Goal: Contribute content: Add original content to the website for others to see

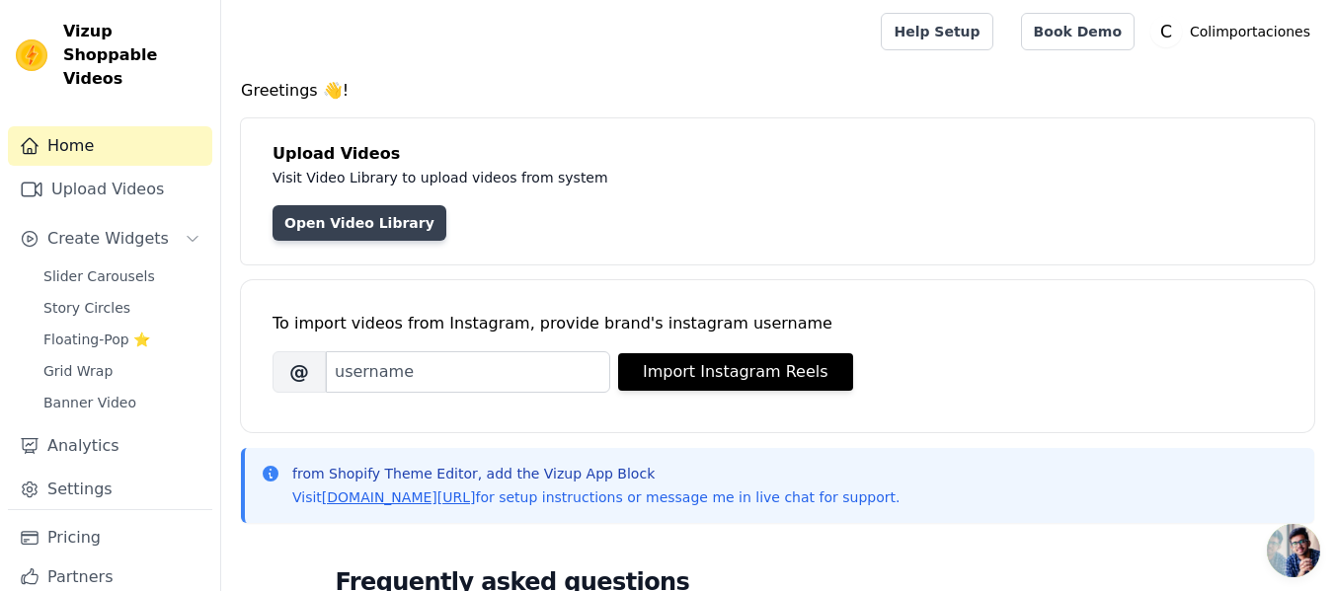
click at [379, 224] on link "Open Video Library" at bounding box center [359, 223] width 174 height 36
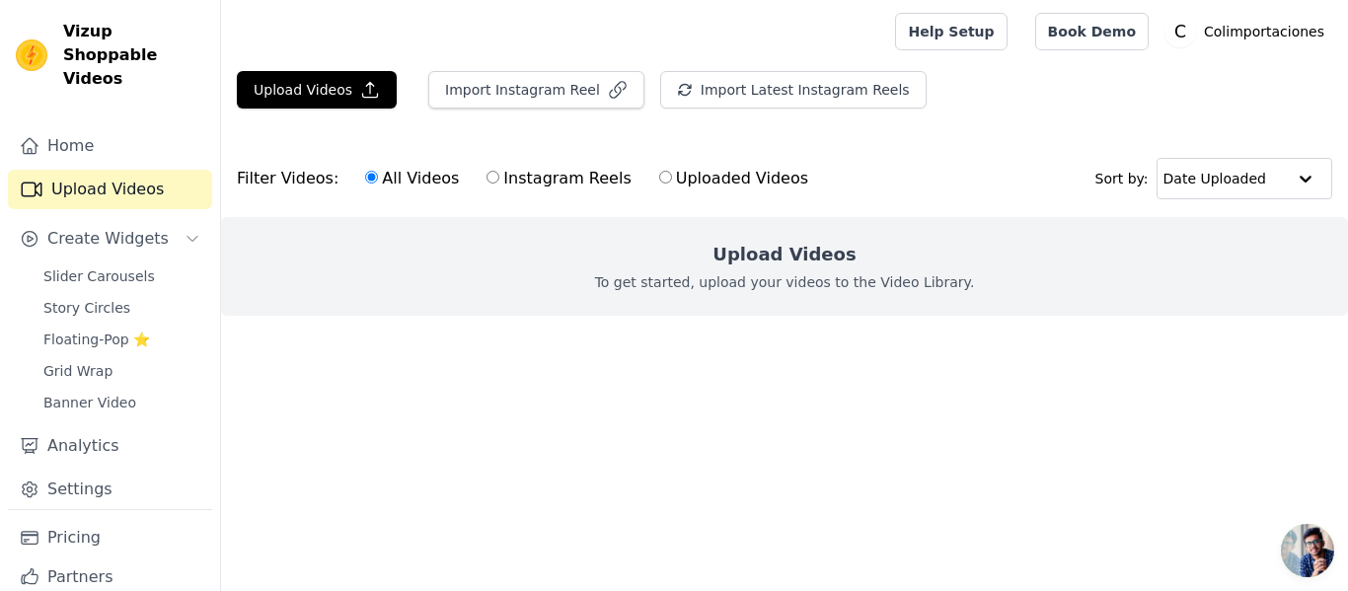
click at [790, 270] on div "Upload Videos To get started, upload your videos to the Video Library." at bounding box center [784, 266] width 1127 height 99
click at [326, 98] on button "Upload Videos" at bounding box center [317, 90] width 160 height 38
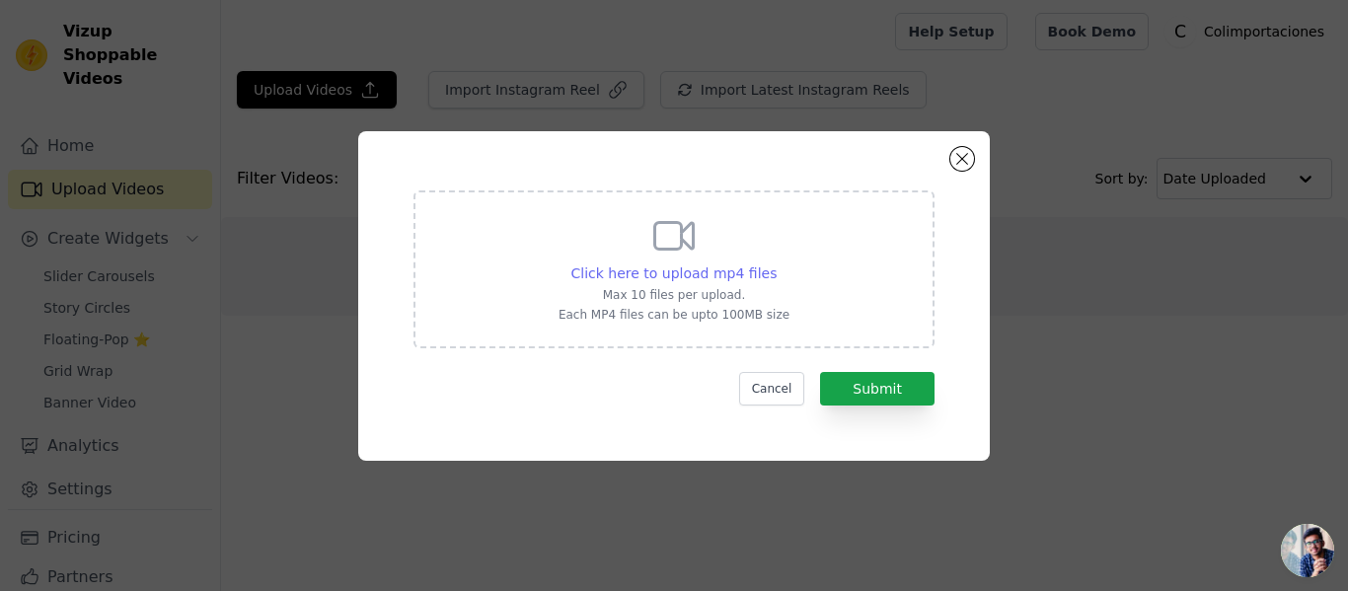
click at [678, 266] on span "Click here to upload mp4 files" at bounding box center [675, 274] width 206 height 16
click at [776, 264] on input "Click here to upload mp4 files Max 10 files per upload. Each MP4 files can be u…" at bounding box center [776, 263] width 1 height 1
type input "C:\fakepath\HAIR+ 66.mp4"
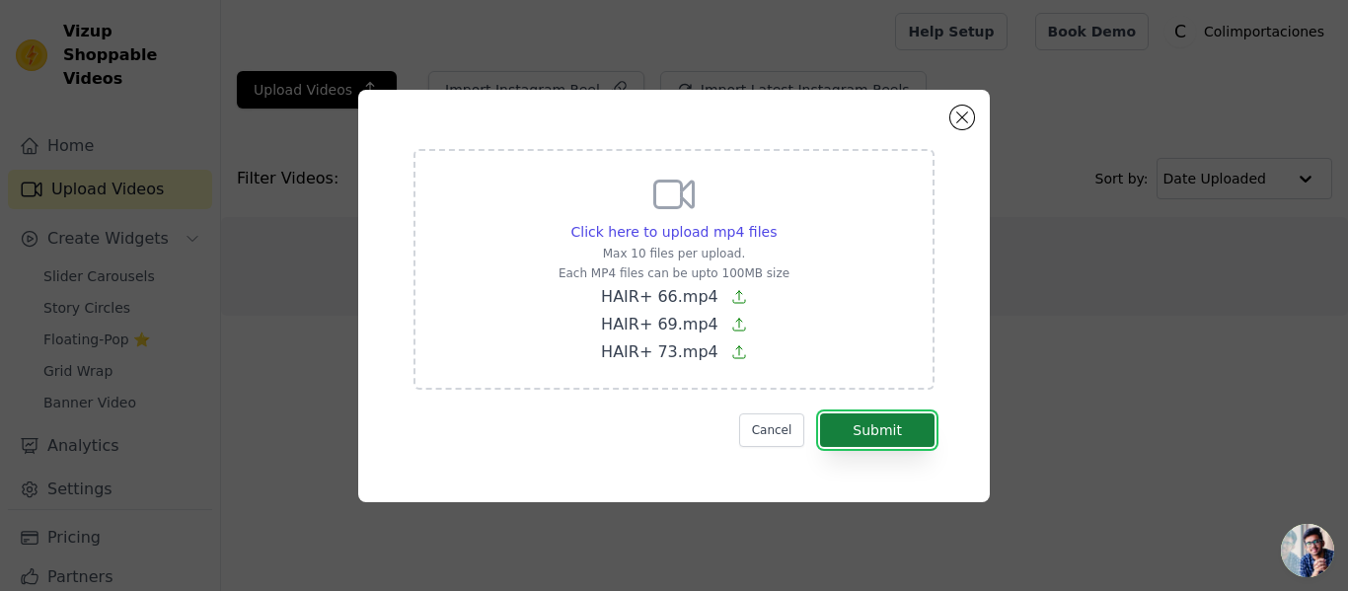
click at [864, 432] on button "Submit" at bounding box center [877, 431] width 115 height 34
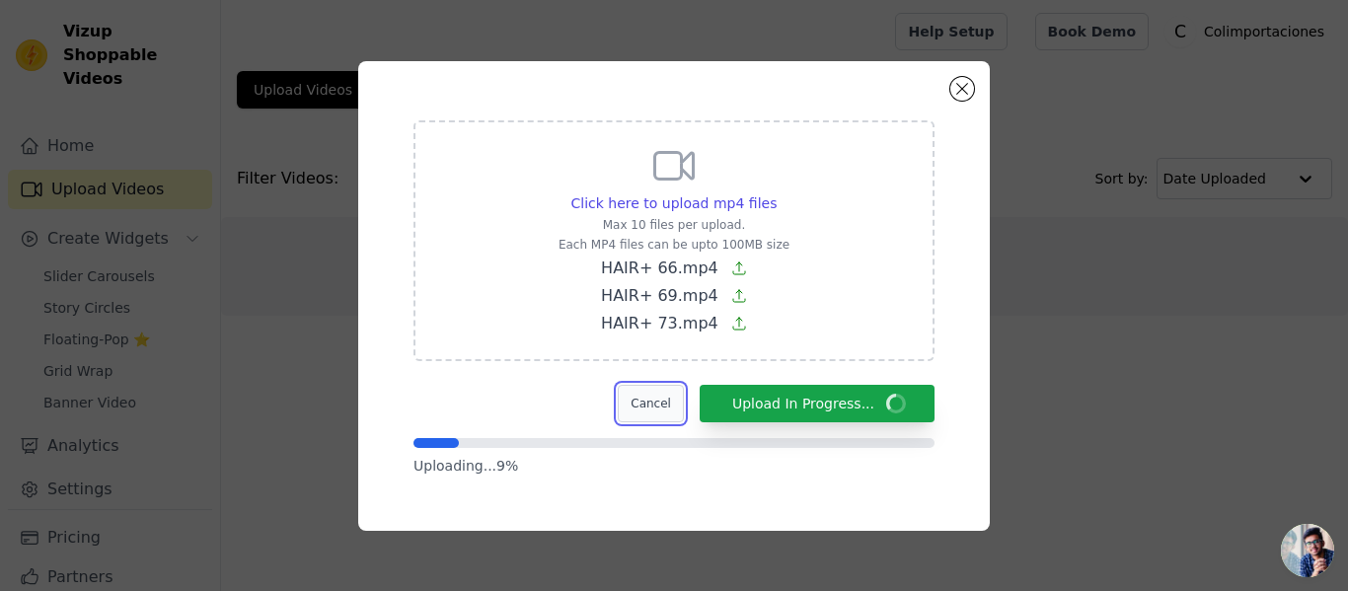
click at [675, 409] on button "Cancel" at bounding box center [651, 404] width 66 height 38
